Goal: Task Accomplishment & Management: Complete application form

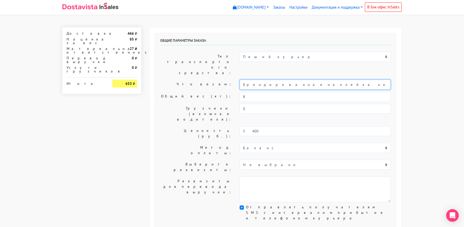
drag, startPoint x: 309, startPoint y: 69, endPoint x: 204, endPoint y: 69, distance: 104.6
click at [204, 80] on div "Что везем: Брендированная наклейка на упаковку печенья с предсказанием" at bounding box center [275, 85] width 238 height 10
click at [242, 80] on input "Печенья с предсказанием" at bounding box center [314, 85] width 151 height 10
type input "Короб: 30*20*20 см, 1 кг. // Печенья с предсказанием"
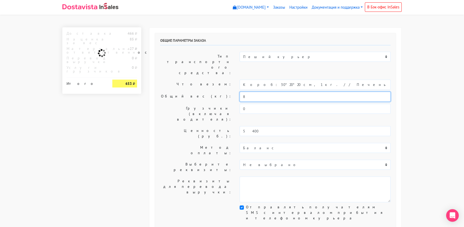
drag, startPoint x: 255, startPoint y: 83, endPoint x: 224, endPoint y: 83, distance: 31.0
click at [224, 92] on div "Общий вес (кг): 8" at bounding box center [275, 97] width 238 height 10
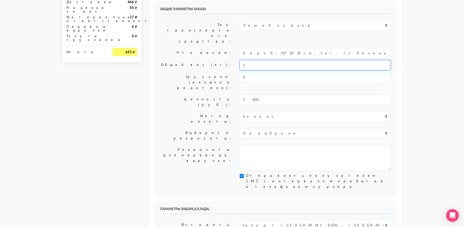
scroll to position [131, 0]
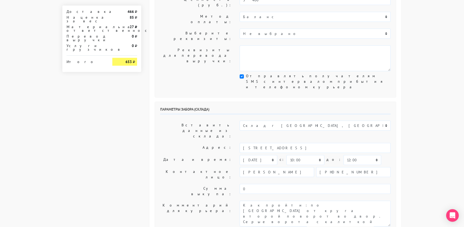
type input "1"
click at [192, 116] on div "Параметры забора (склада) Вставить данные из склада: Склад г [GEOGRAPHIC_DATA],…" at bounding box center [275, 168] width 241 height 132
click at [249, 155] on select "[DATE] [DATE] [DATE] [DATE] [DATE] [DATE] [DATE] [DATE] [DATE]" at bounding box center [258, 160] width 38 height 10
click at [240, 201] on textarea "Как пройти: по [GEOGRAPHIC_DATA] от круга второй поворот во двор. Серые ворота …" at bounding box center [314, 214] width 151 height 26
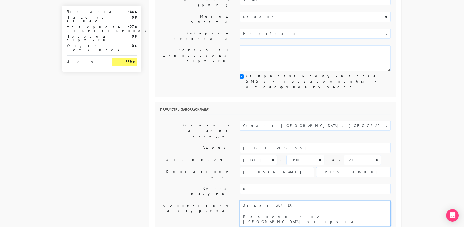
type textarea "Заказ 30710. Как пройти: по [GEOGRAPHIC_DATA] от круга второй поворот во двор. …"
click at [180, 167] on label "Контактное лицо:" at bounding box center [195, 174] width 79 height 15
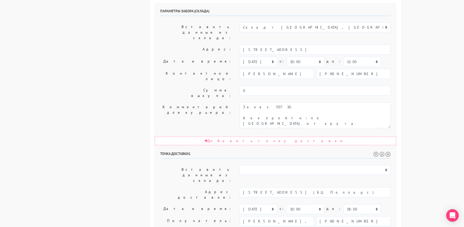
scroll to position [236, 0]
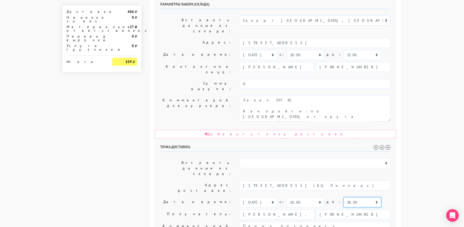
click at [343, 197] on select "00:00 00:30 01:00 01:30 02:00 02:30 03:00 03:30 04:00 04:30 05:00 05:30 06:00 0…" at bounding box center [362, 202] width 38 height 10
select select "17:30"
click at [343, 197] on select "00:00 00:30 01:00 01:30 02:00 02:30 03:00 03:30 04:00 04:30 05:00 05:30 06:00 0…" at bounding box center [362, 202] width 38 height 10
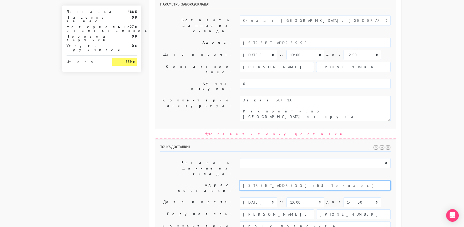
drag, startPoint x: 302, startPoint y: 105, endPoint x: 358, endPoint y: 107, distance: 55.5
click at [358, 181] on input "[STREET_ADDRESS] (БЦ Полларс)" at bounding box center [314, 186] width 151 height 10
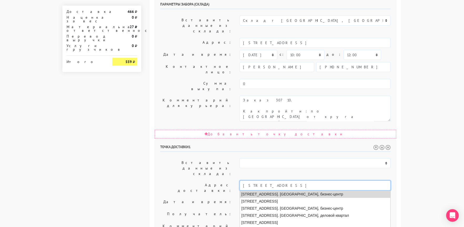
click at [336, 191] on li "[STREET_ADDRESS]. [GEOGRAPHIC_DATA], бизнес-центр" at bounding box center [315, 194] width 150 height 7
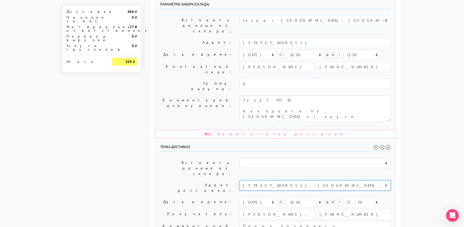
type input "[STREET_ADDRESS]. [GEOGRAPHIC_DATA], бизнес-центр"
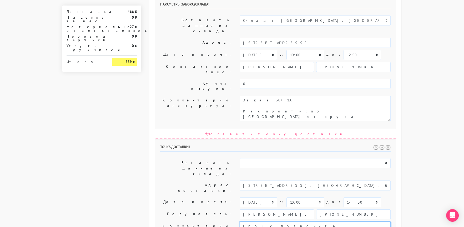
drag, startPoint x: 346, startPoint y: 148, endPoint x: 355, endPoint y: 159, distance: 14.7
type textarea "Прошу позвонить получателю перед выездом. До 18.00."
click at [177, 197] on label "Дата и время:" at bounding box center [195, 202] width 79 height 10
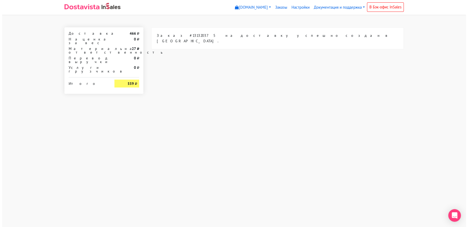
scroll to position [0, 0]
